Goal: Information Seeking & Learning: Learn about a topic

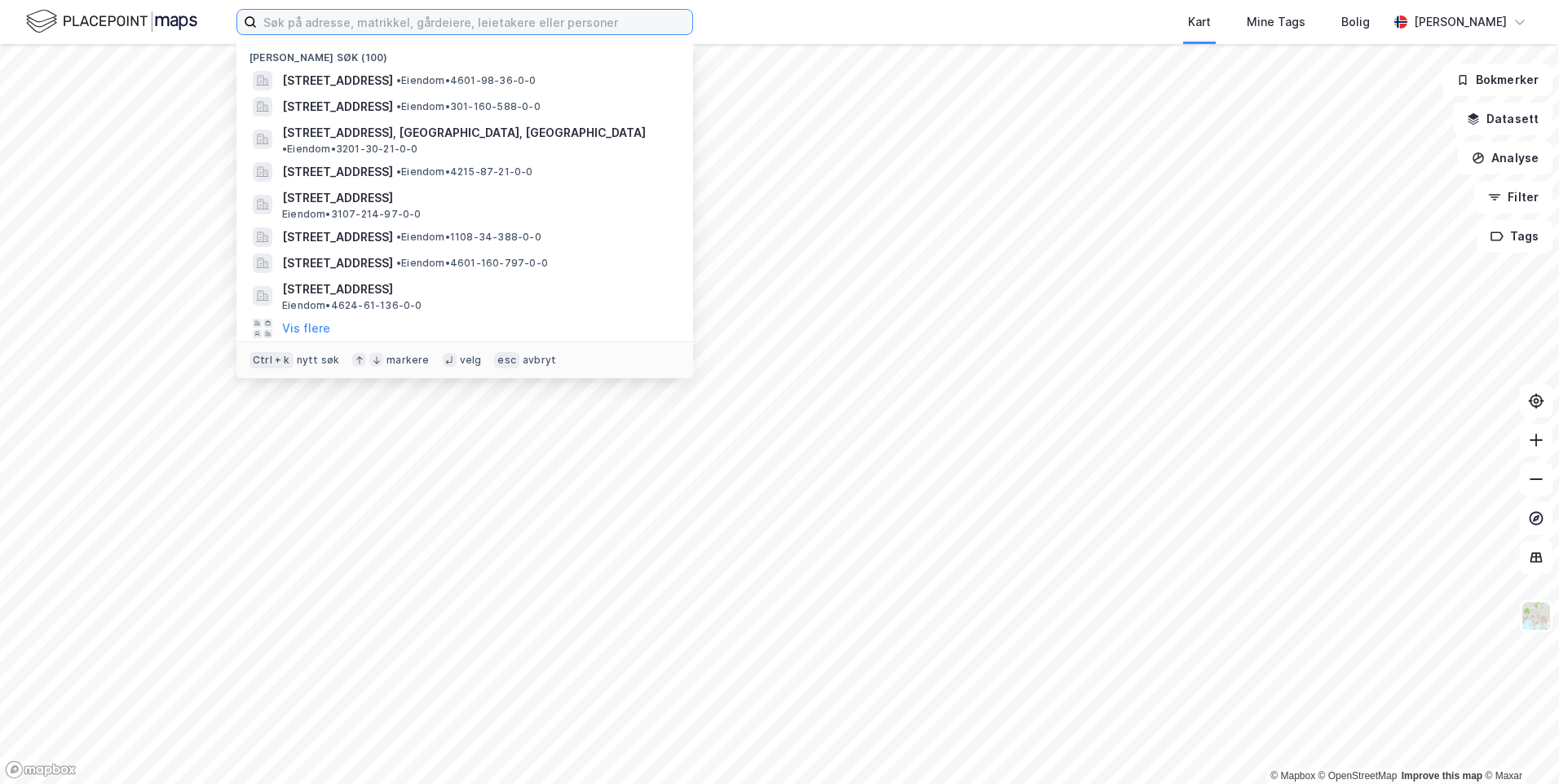
click at [490, 21] on input at bounding box center [474, 22] width 435 height 25
paste input "Adventveien 16"
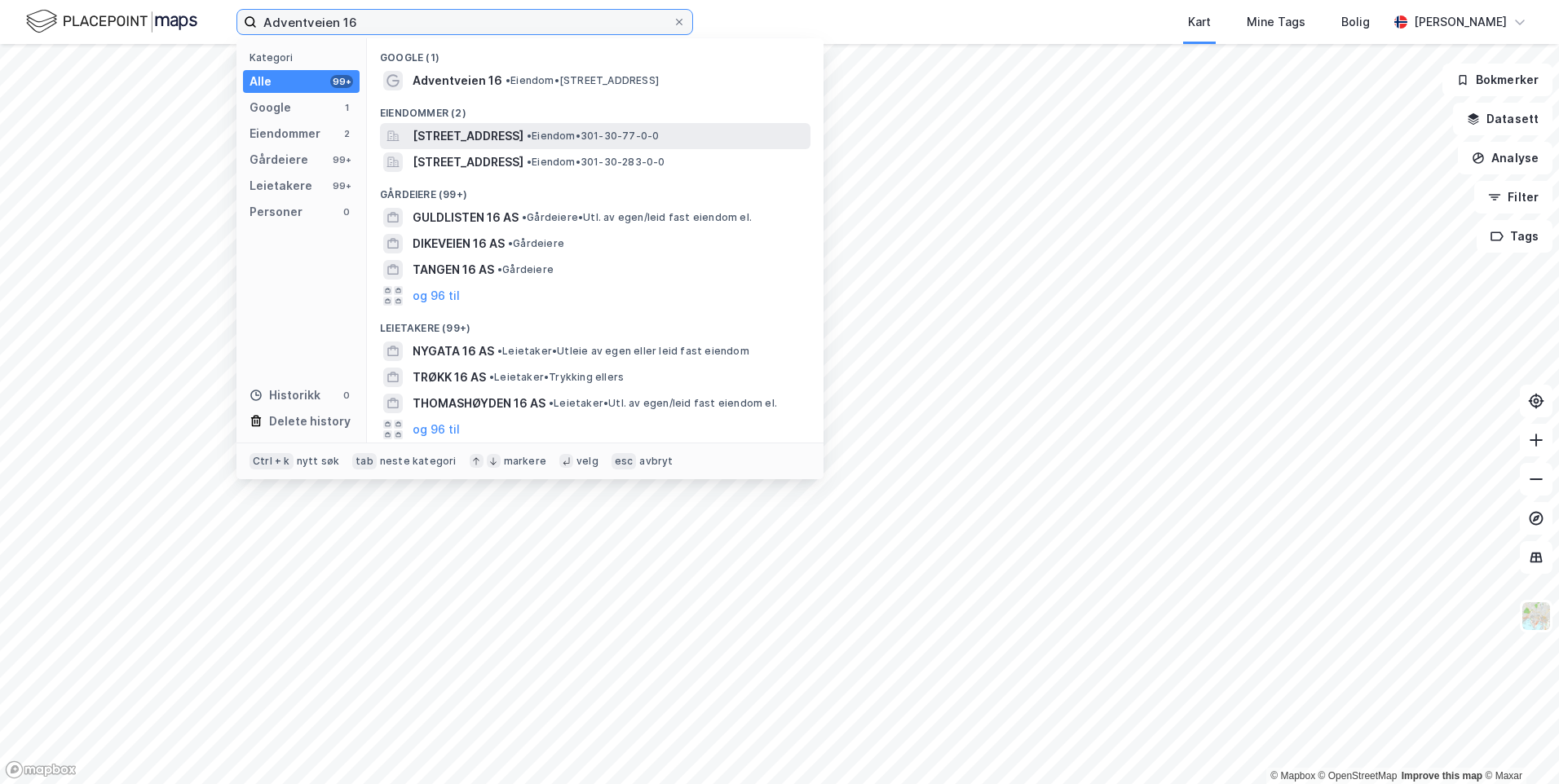
type input "Adventveien 16"
click at [606, 131] on div "[STREET_ADDRESS] • Eiendom • 301-30-77-0-0" at bounding box center [609, 136] width 395 height 19
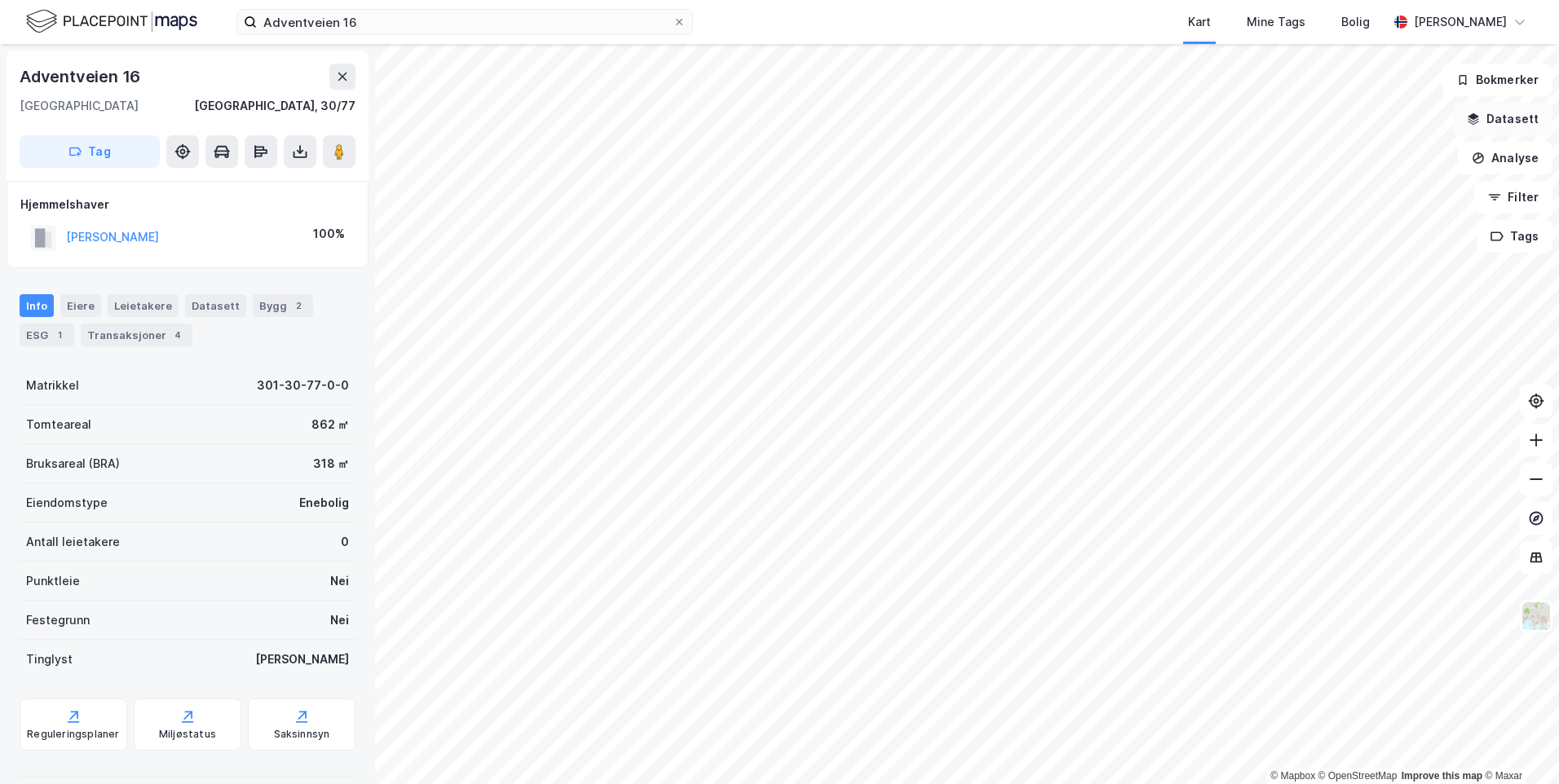
click at [1522, 117] on button "Datasett" at bounding box center [1503, 119] width 99 height 33
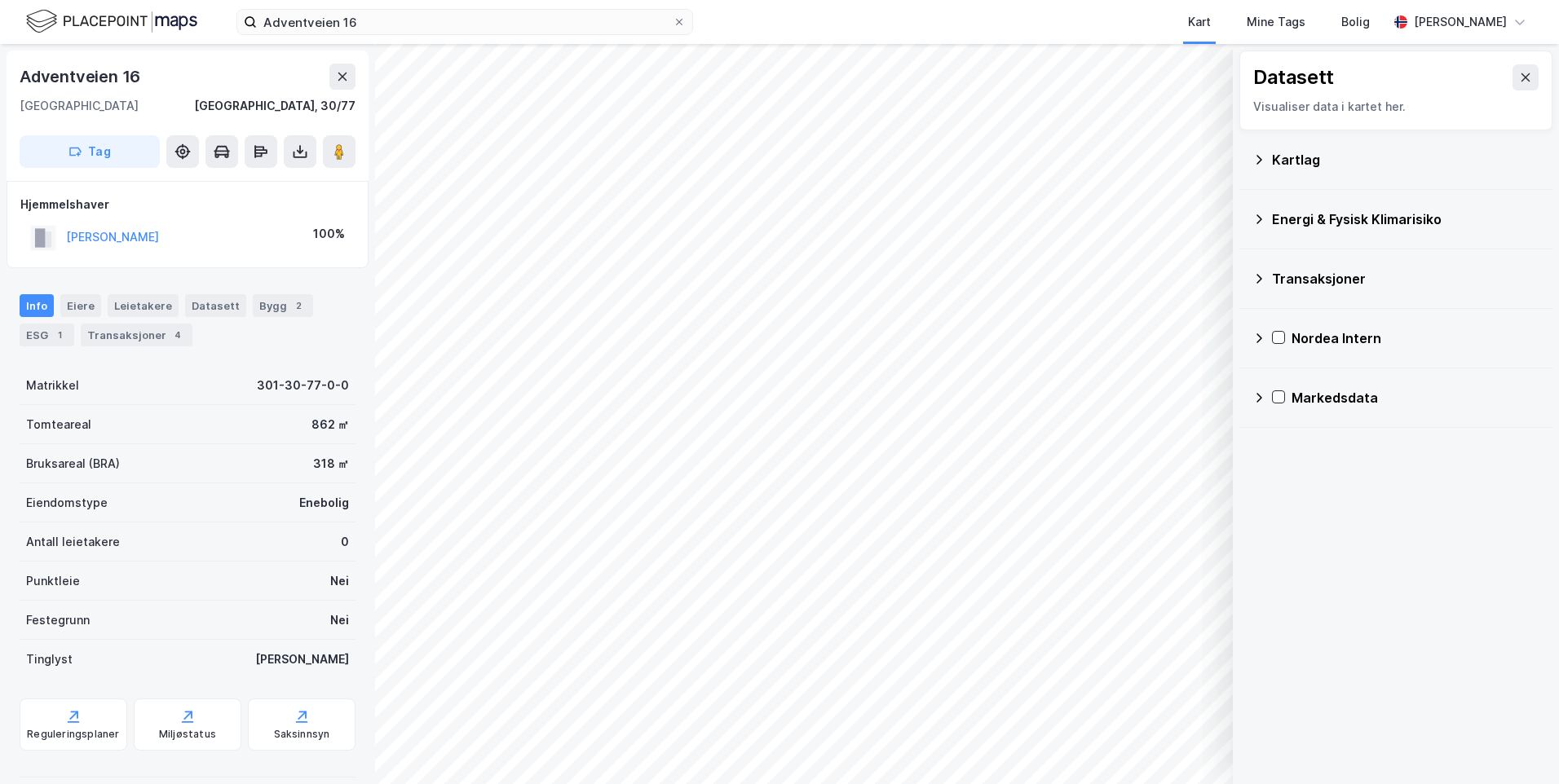
click at [1315, 161] on div "Kartlag" at bounding box center [1406, 160] width 267 height 19
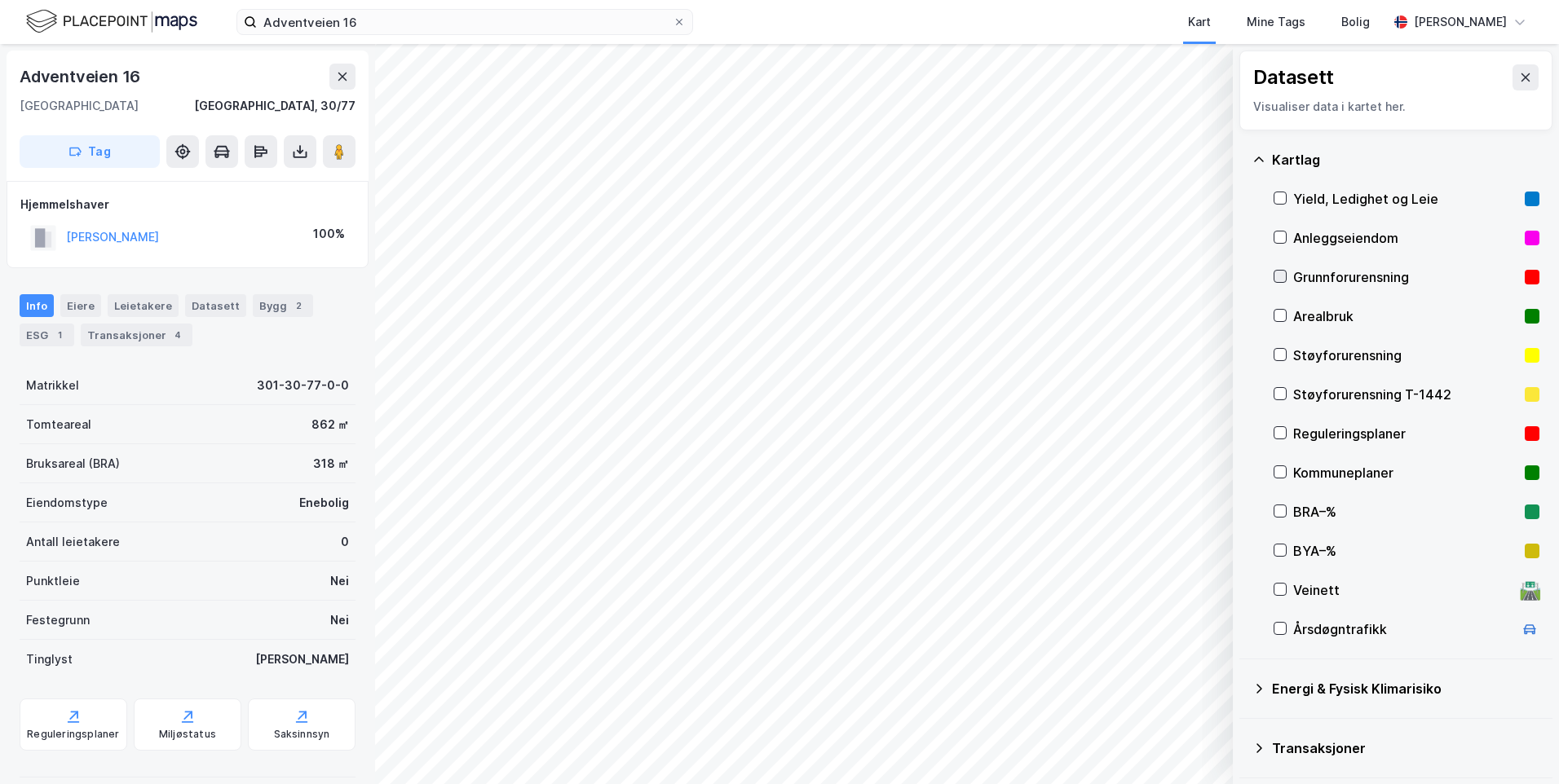
click at [1282, 276] on icon at bounding box center [1280, 277] width 9 height 5
click at [1257, 163] on icon at bounding box center [1259, 159] width 13 height 13
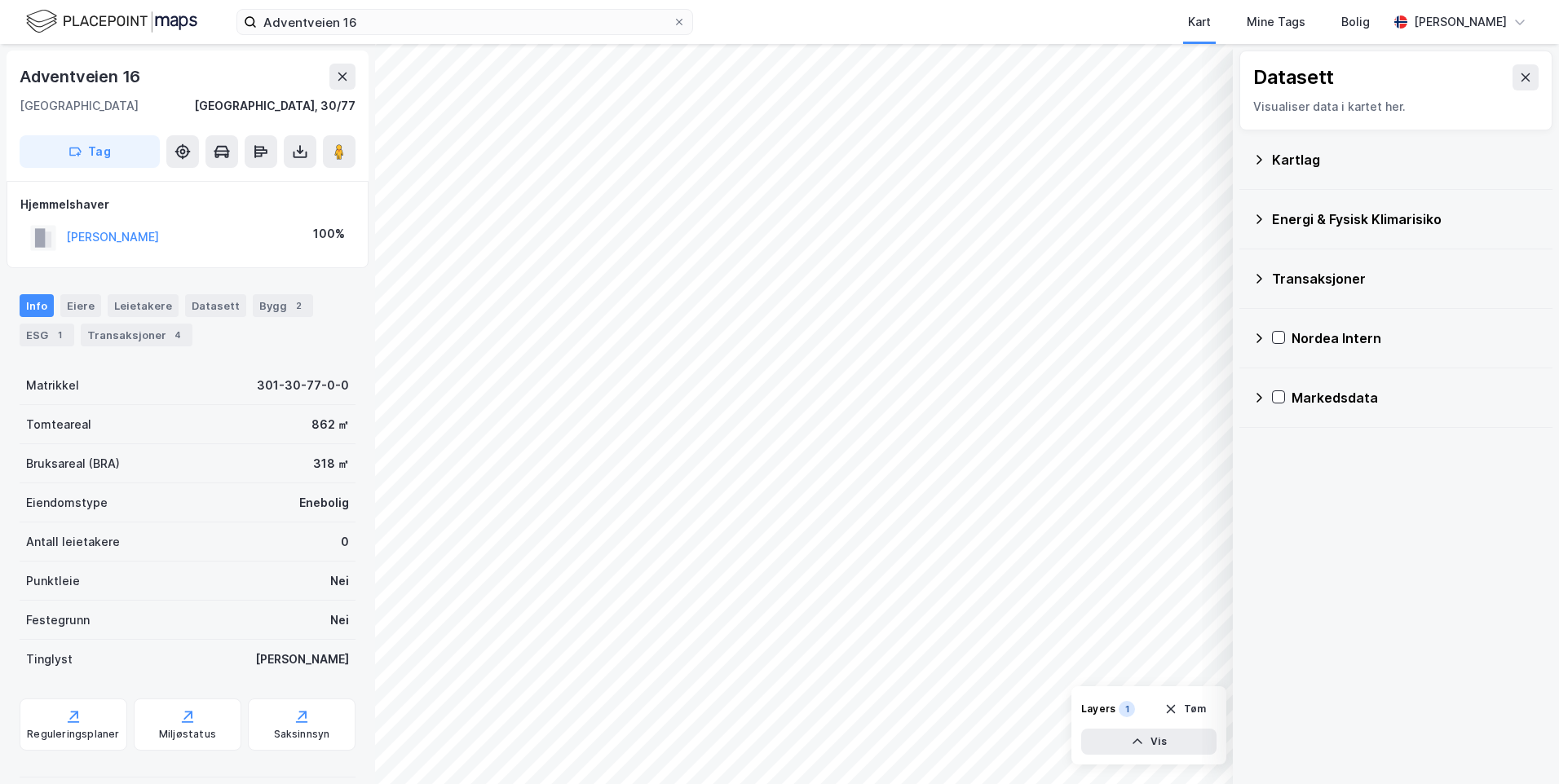
click at [1264, 215] on icon at bounding box center [1259, 219] width 13 height 13
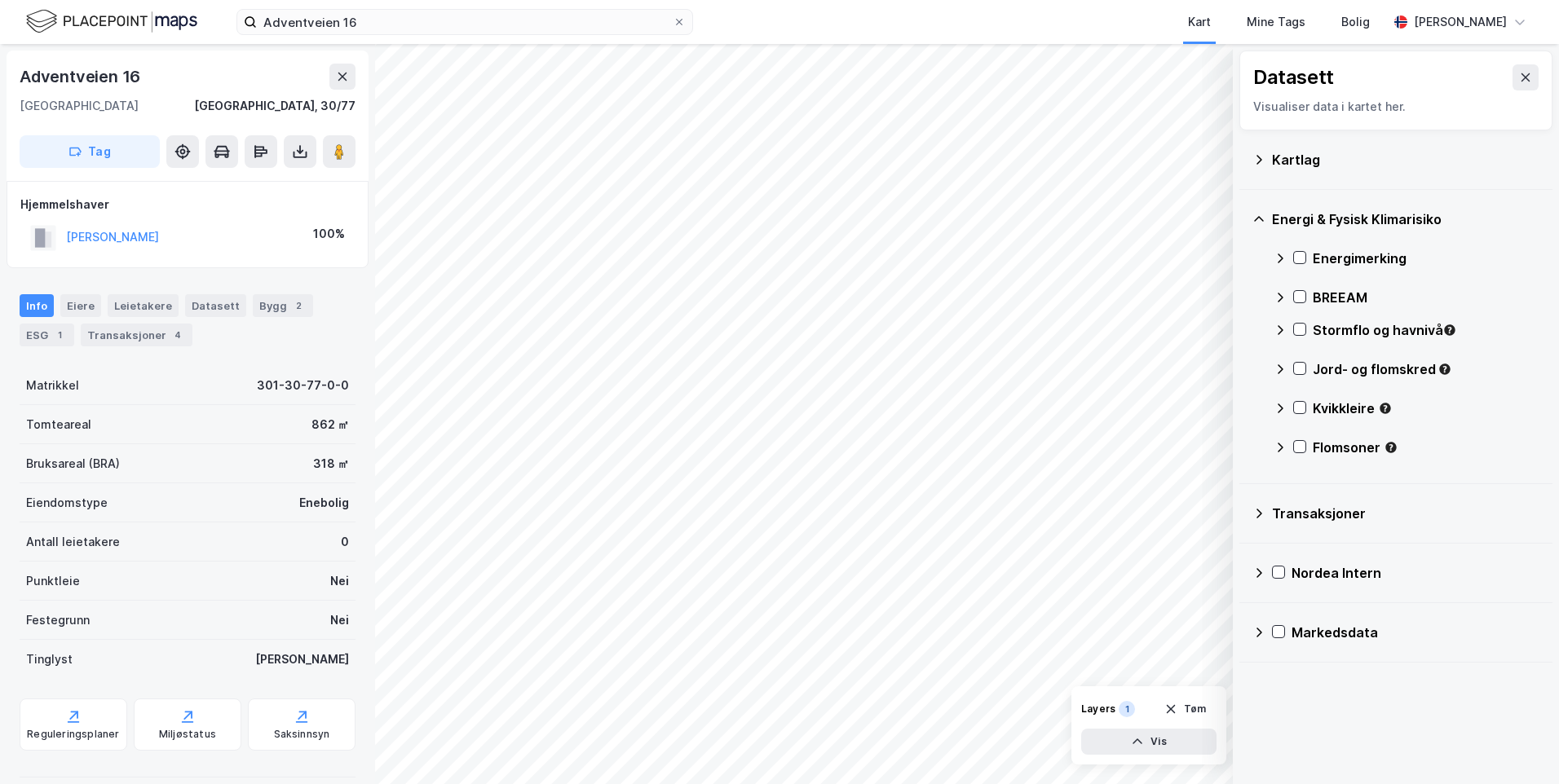
click at [1280, 255] on icon at bounding box center [1280, 258] width 5 height 10
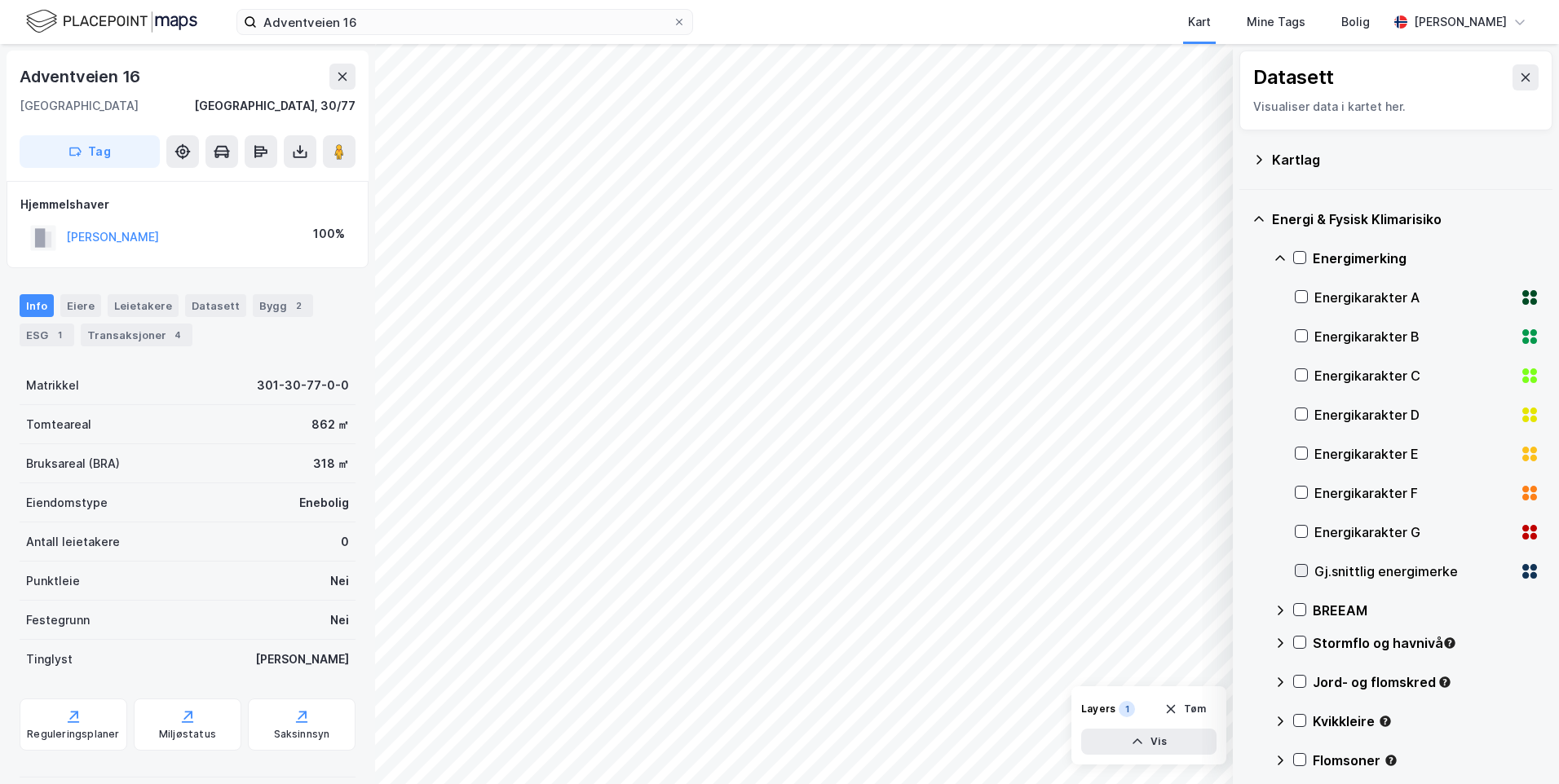
click at [1304, 572] on icon at bounding box center [1301, 570] width 11 height 11
click at [1258, 219] on icon at bounding box center [1259, 219] width 13 height 13
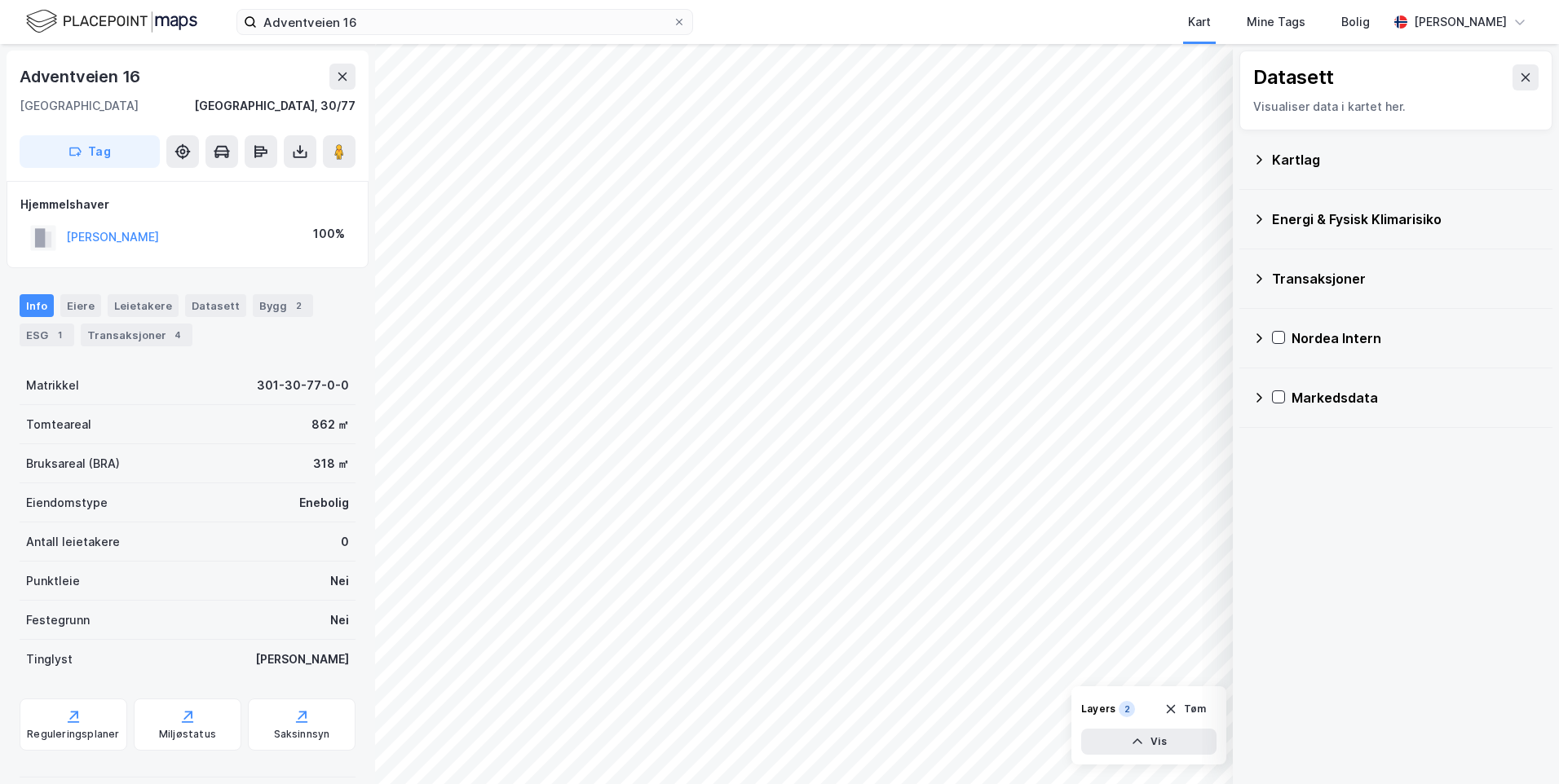
click at [1258, 219] on icon at bounding box center [1259, 219] width 13 height 13
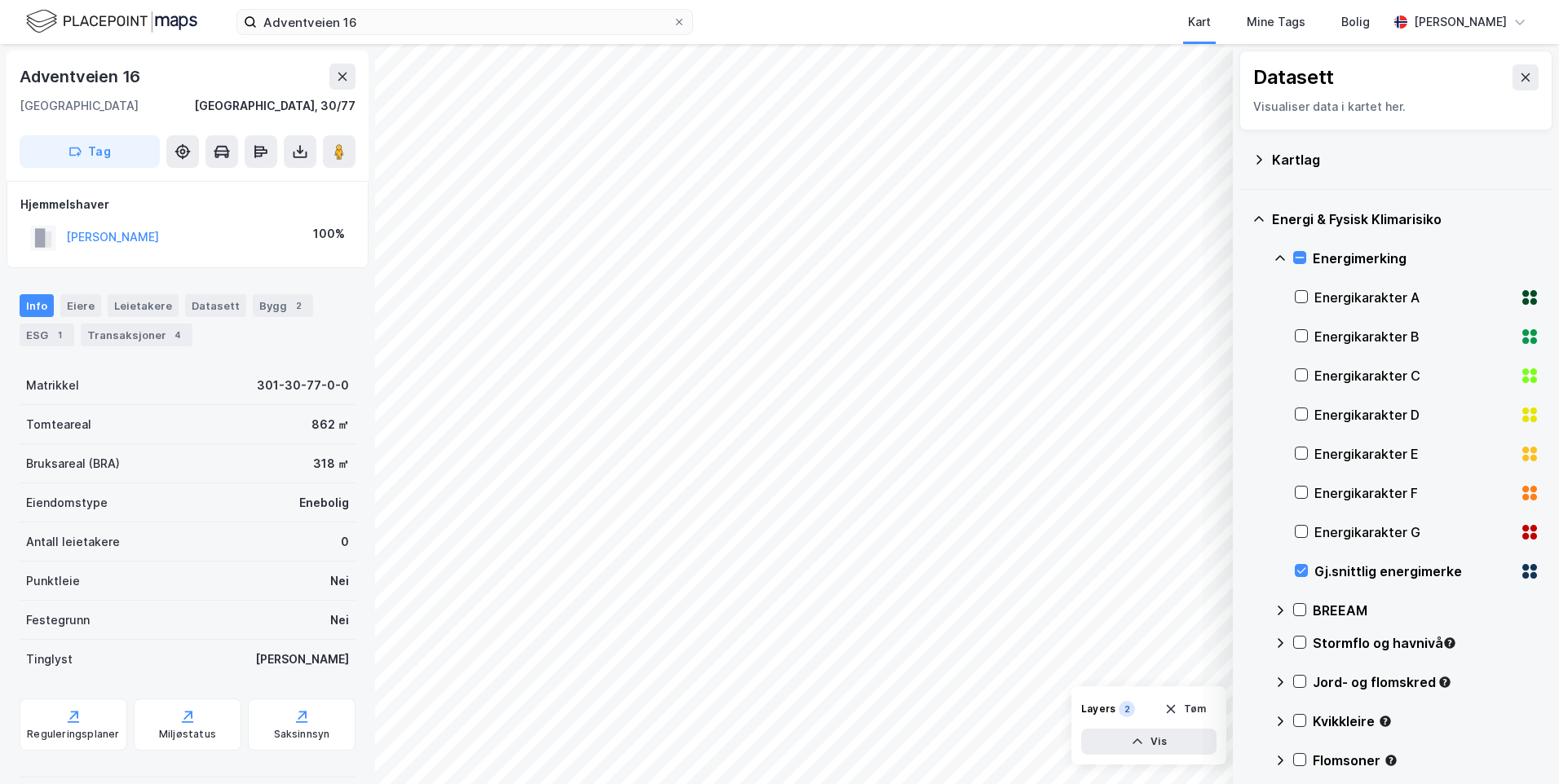
click at [1279, 256] on icon at bounding box center [1280, 258] width 13 height 13
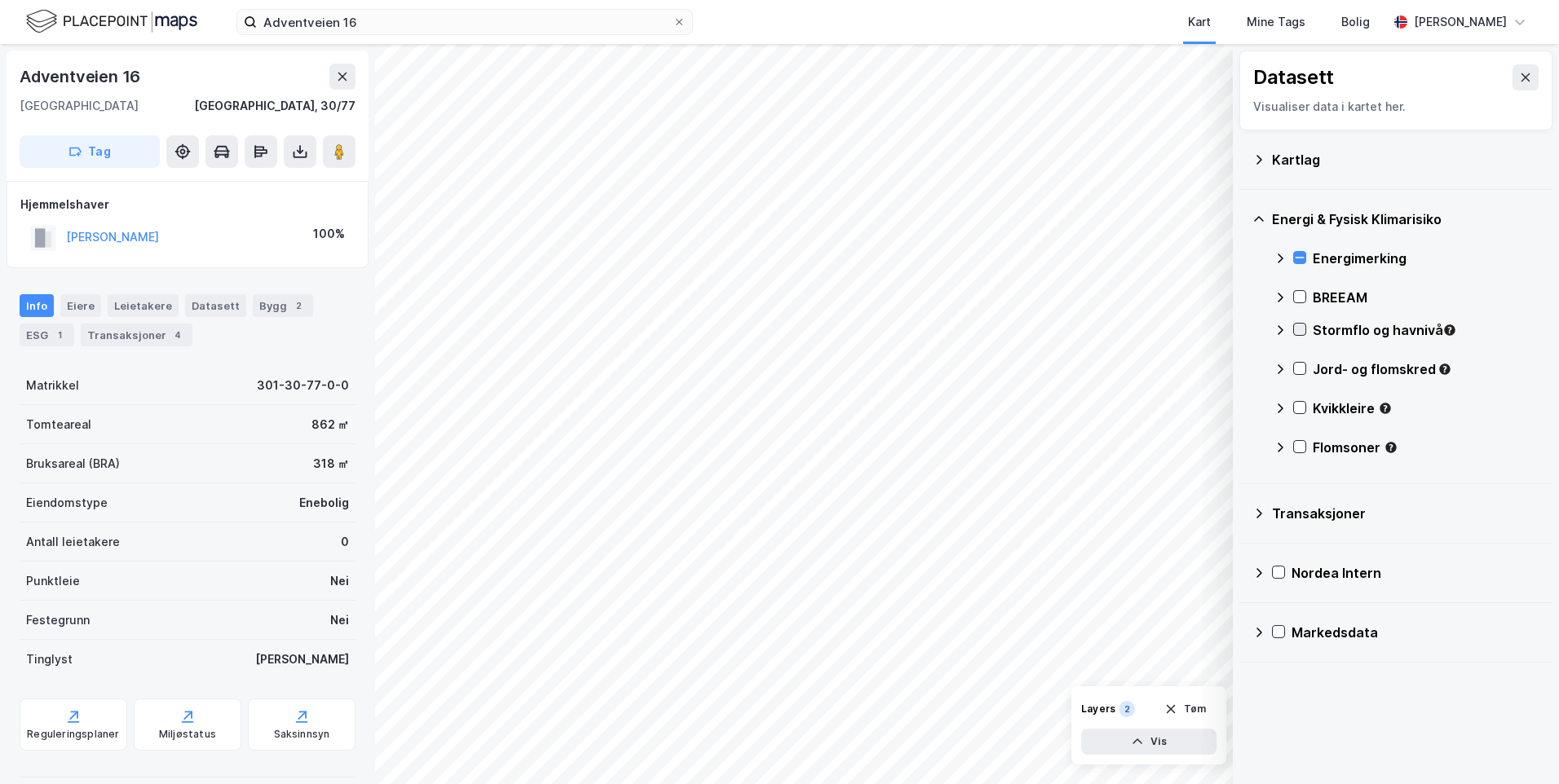
click at [1302, 332] on icon at bounding box center [1300, 329] width 11 height 11
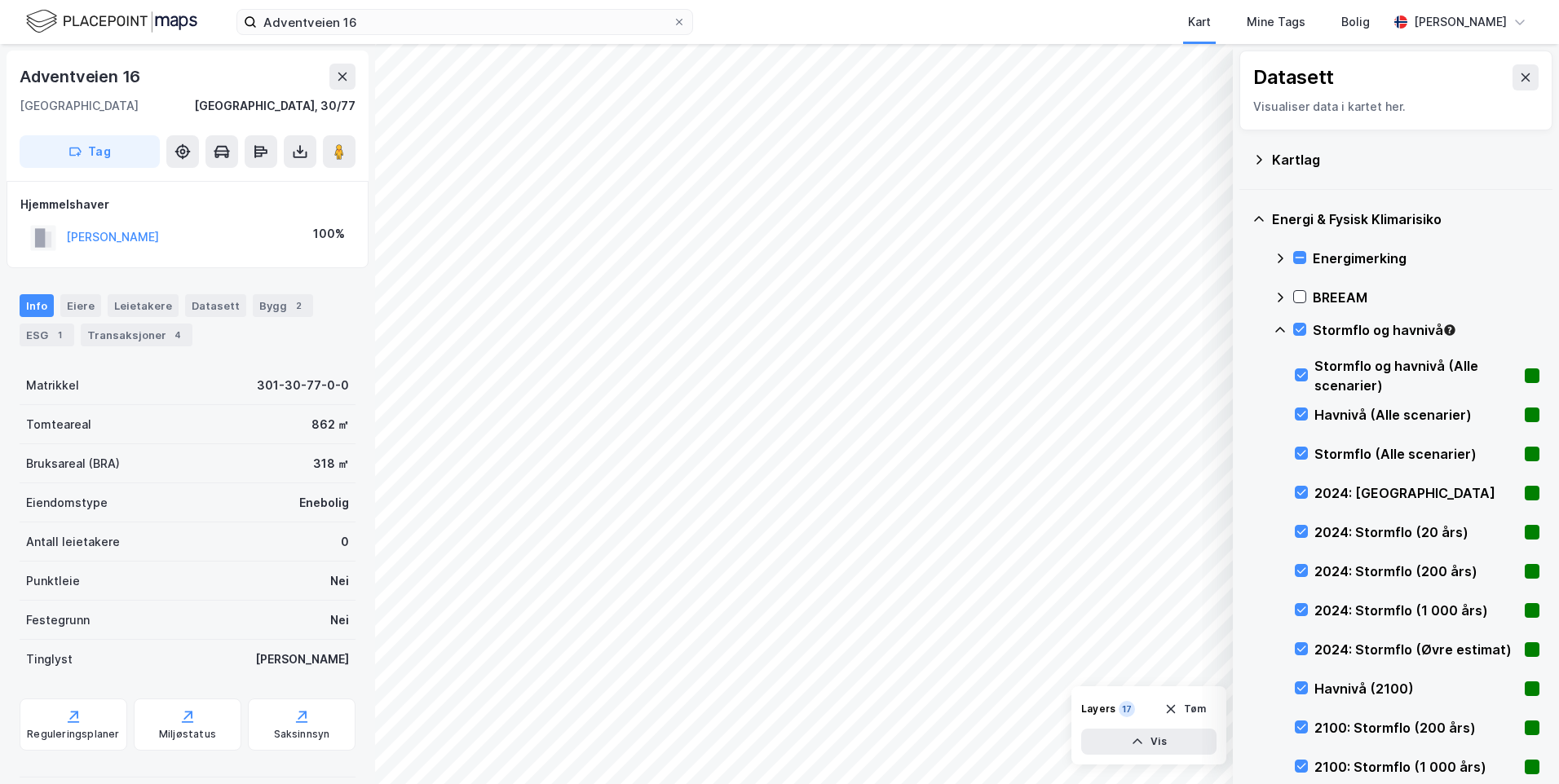
click at [1281, 330] on icon at bounding box center [1280, 330] width 13 height 13
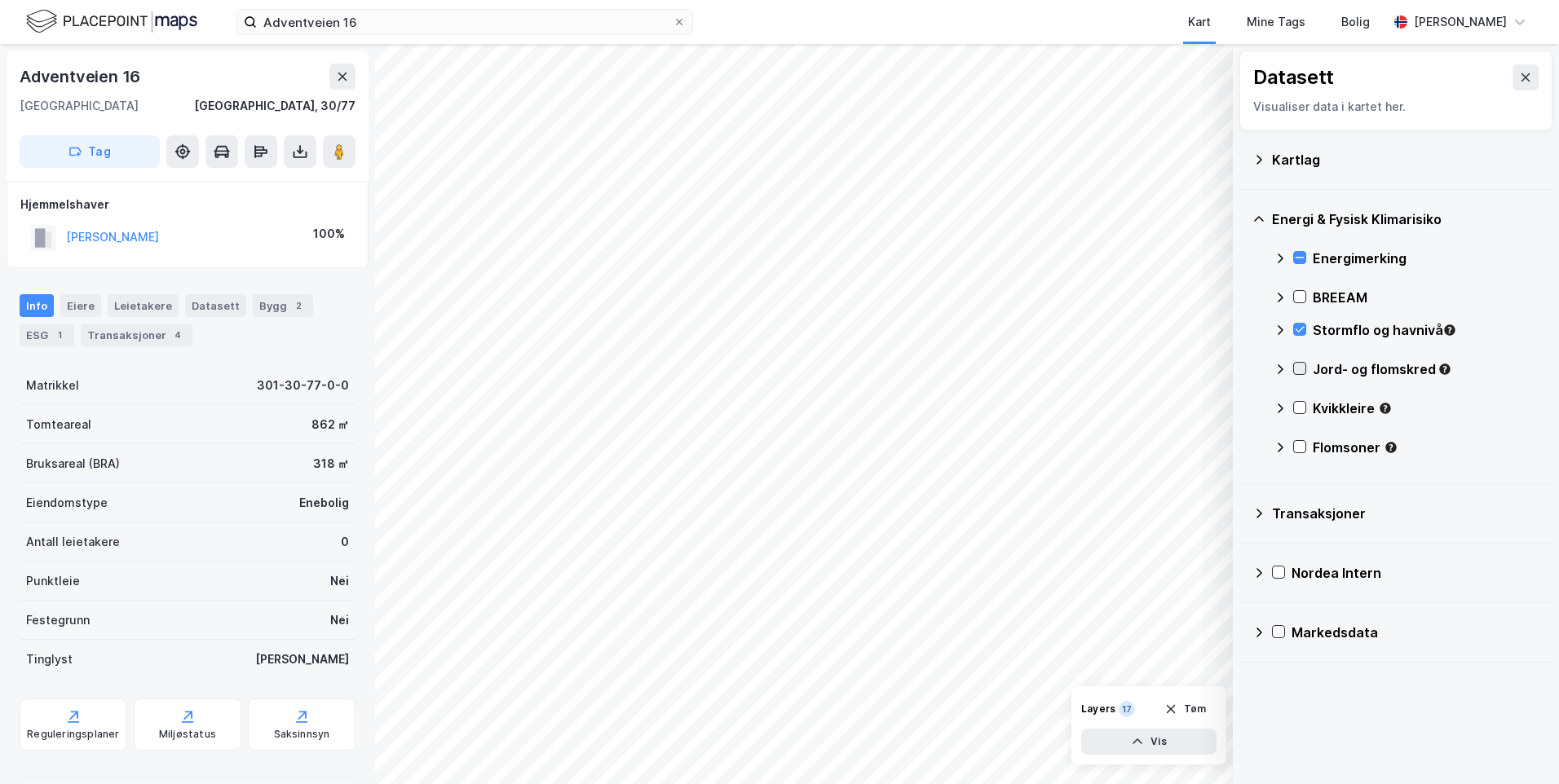
click at [1303, 366] on icon at bounding box center [1300, 368] width 11 height 11
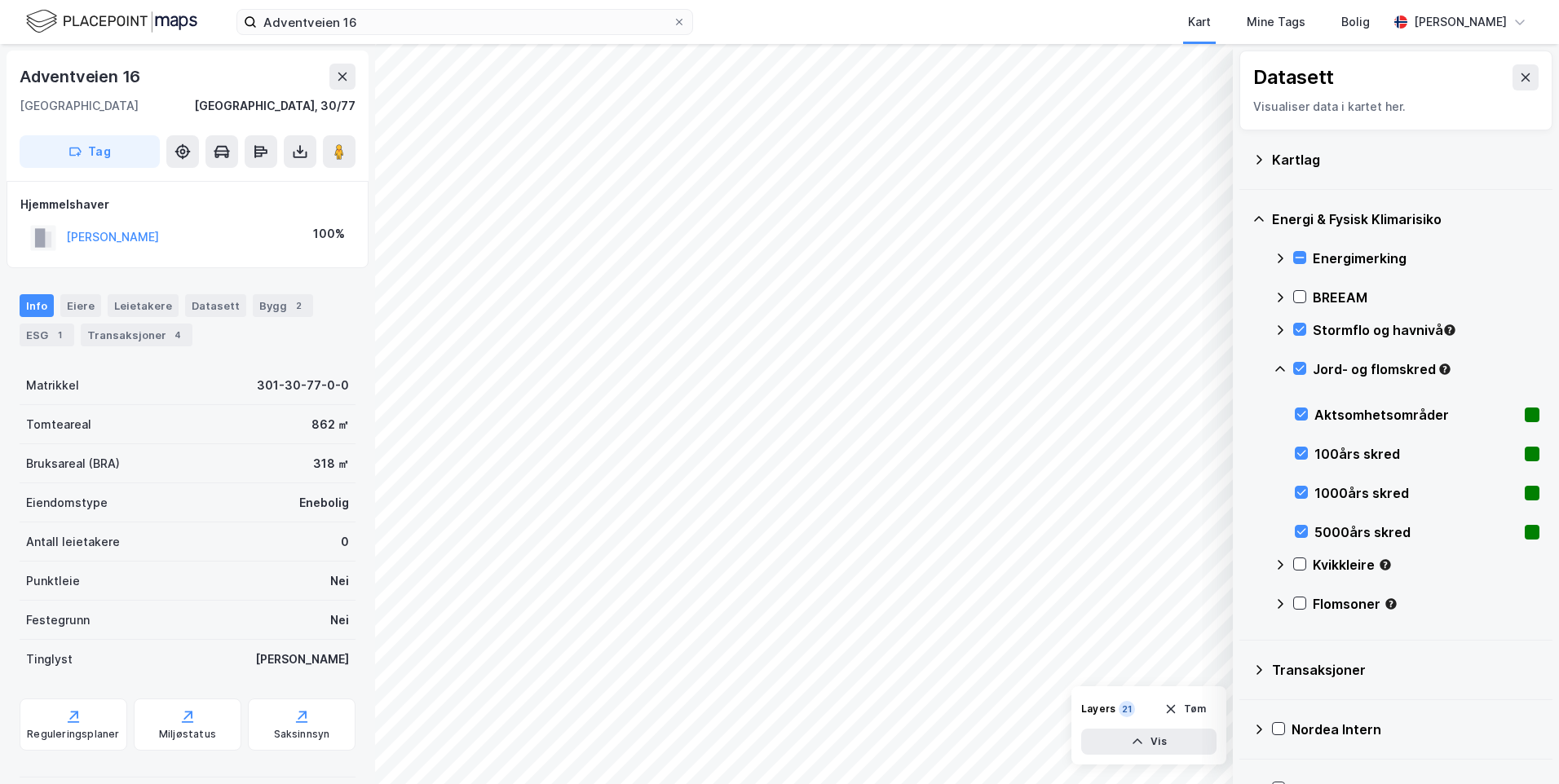
click at [1282, 364] on icon at bounding box center [1280, 369] width 13 height 13
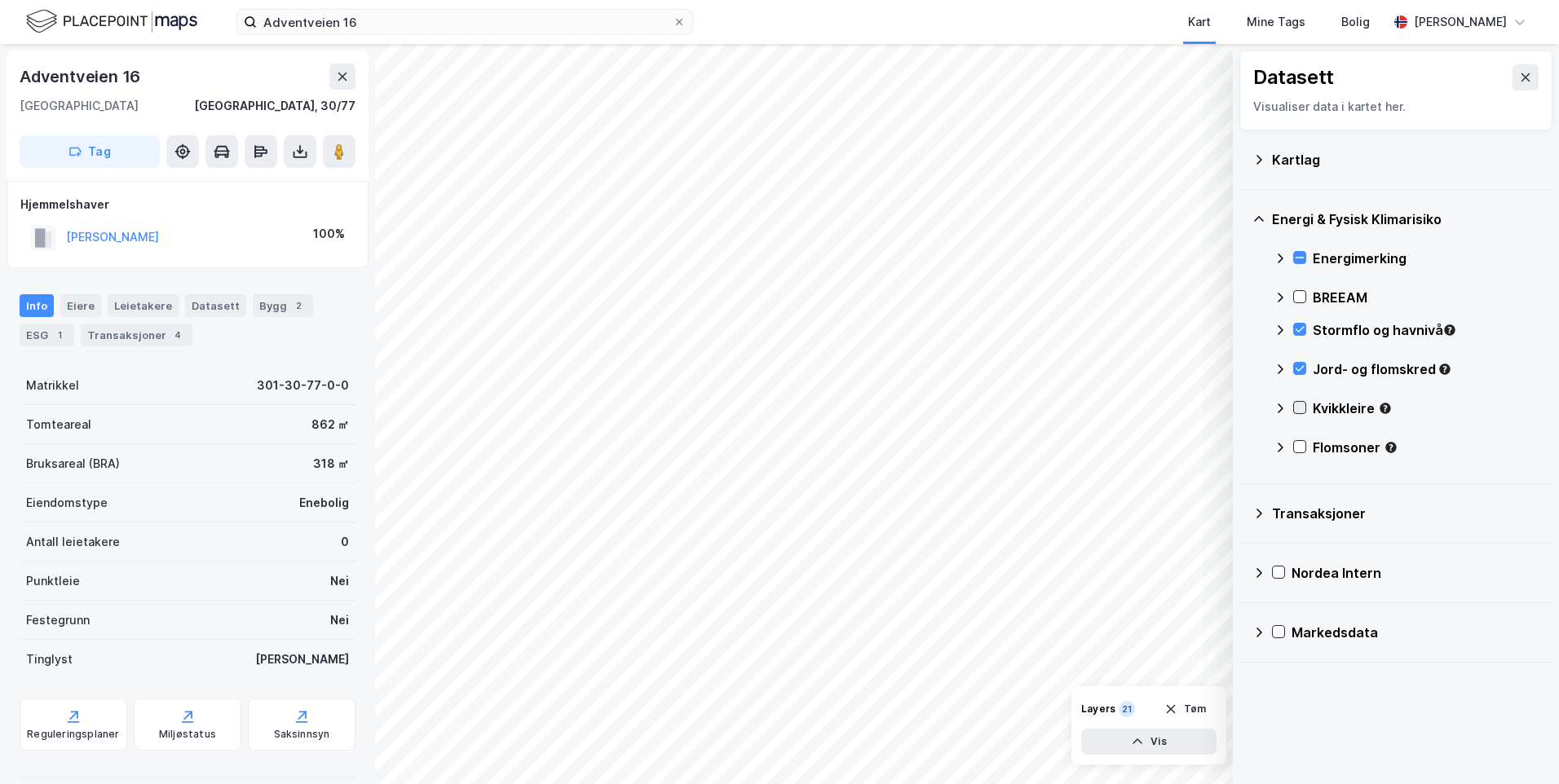
click at [1298, 405] on icon at bounding box center [1300, 407] width 11 height 11
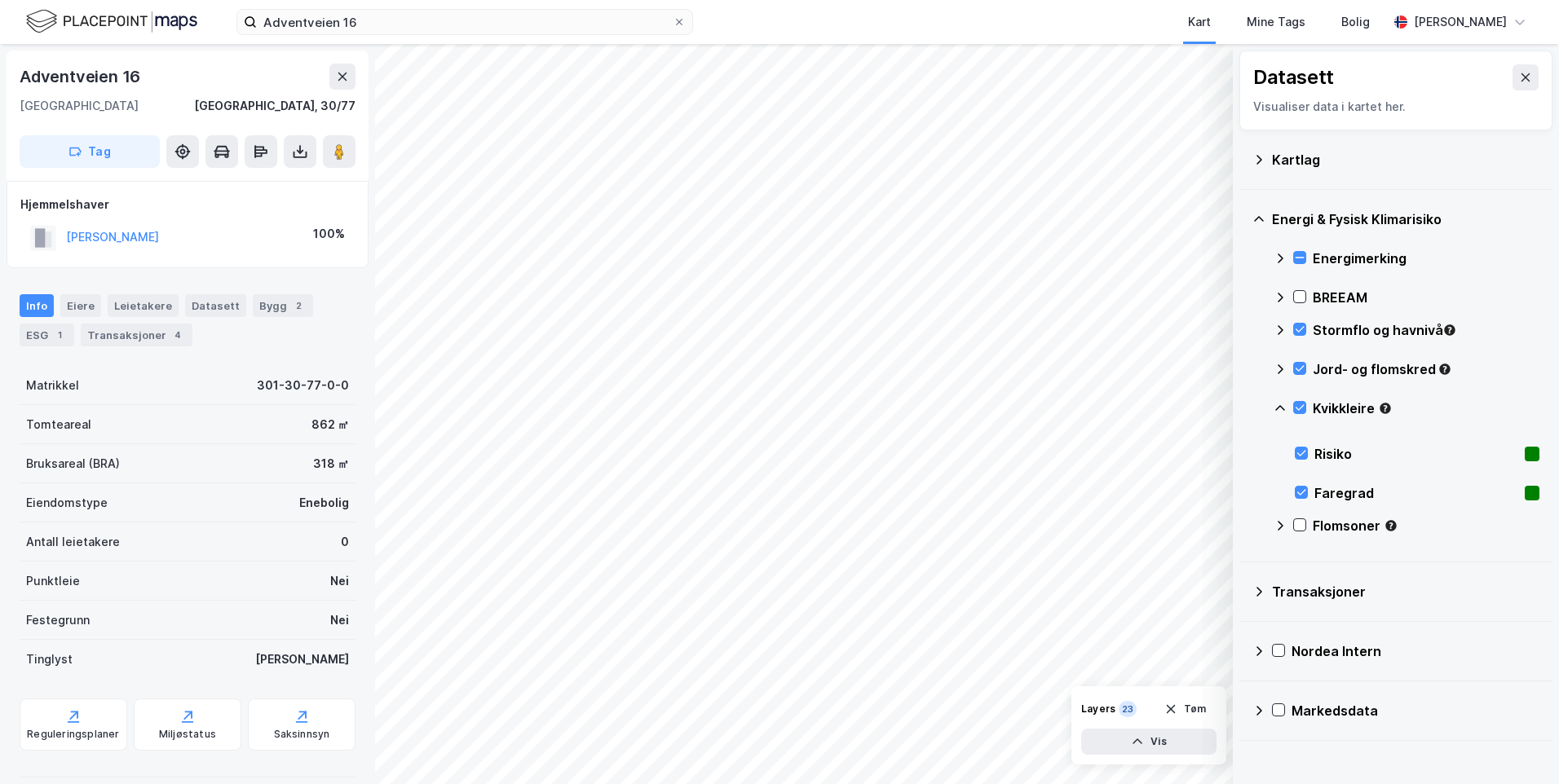
click at [1279, 406] on icon at bounding box center [1280, 408] width 10 height 5
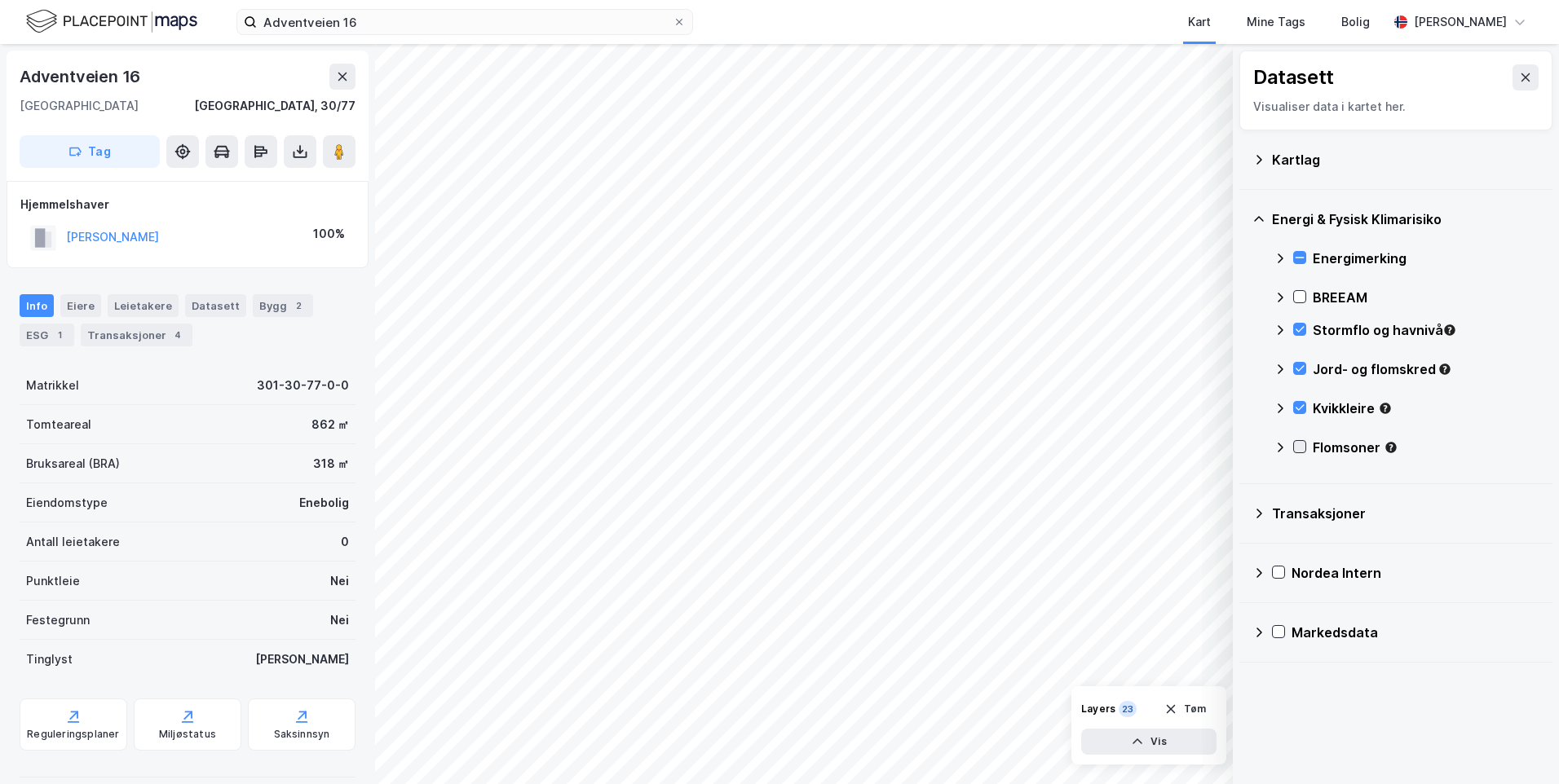
click at [1300, 443] on icon at bounding box center [1300, 446] width 11 height 11
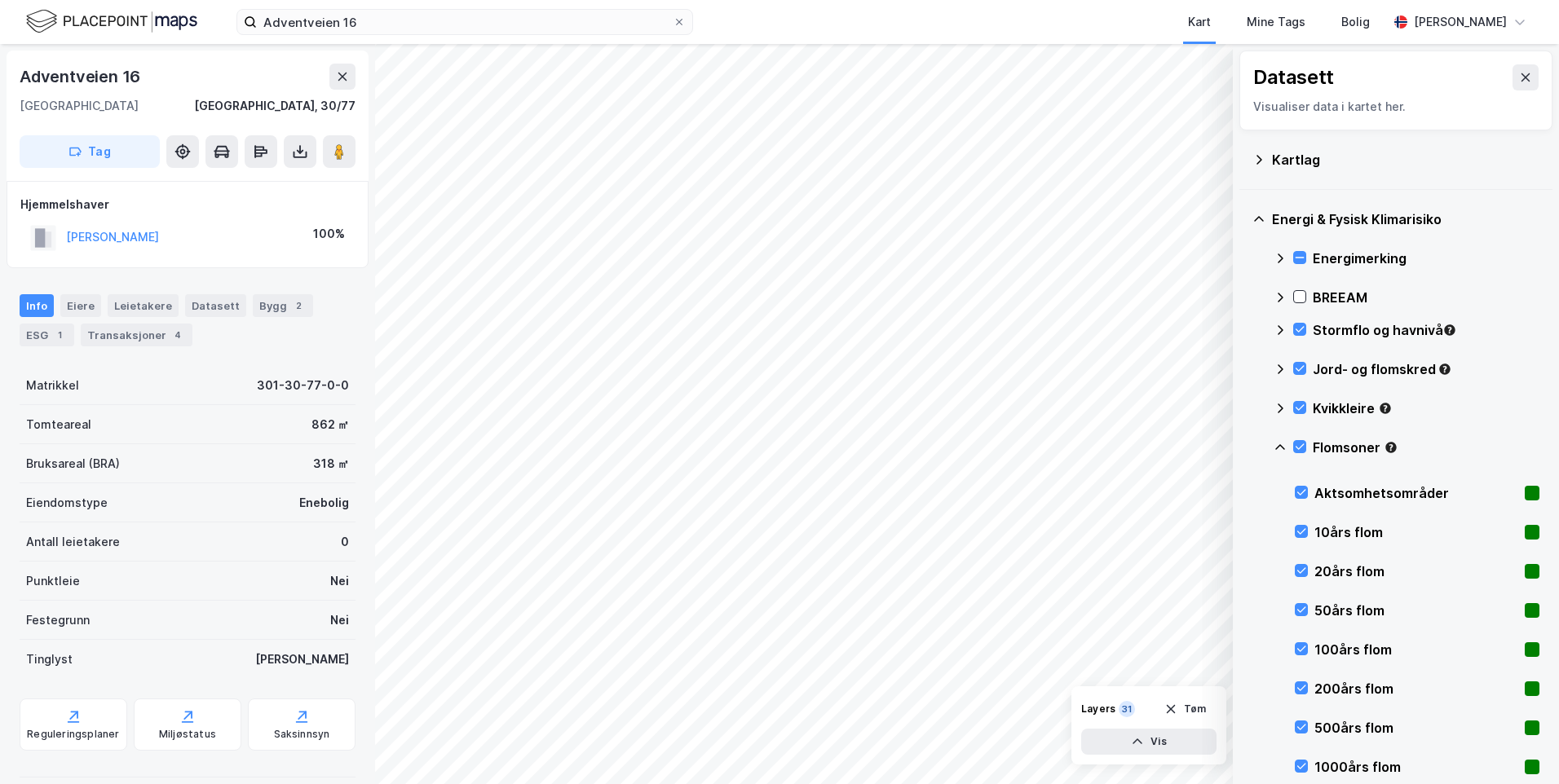
click at [1282, 444] on icon at bounding box center [1280, 447] width 13 height 13
